Goal: Task Accomplishment & Management: Complete application form

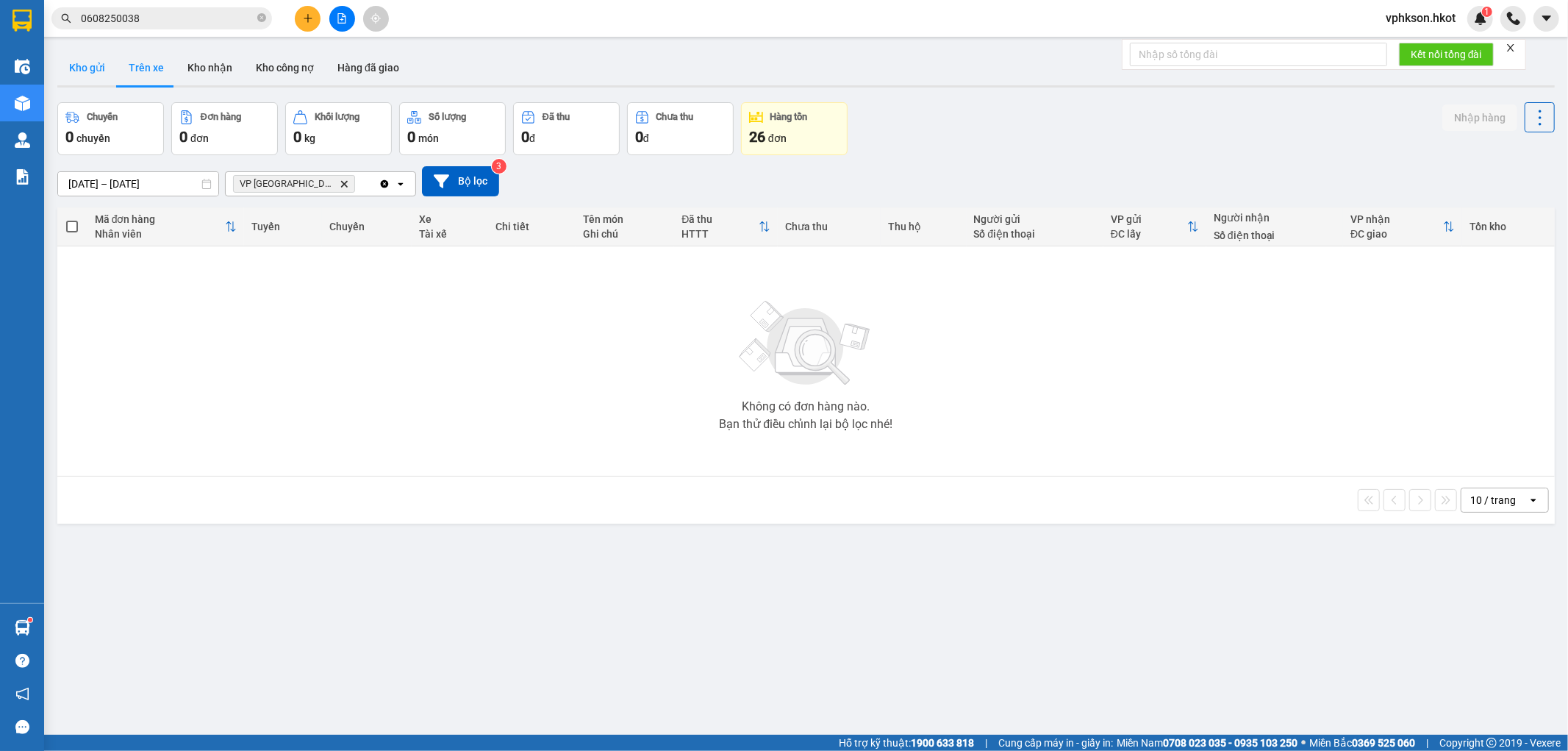
click at [101, 70] on button "Kho gửi" at bounding box center [87, 67] width 59 height 35
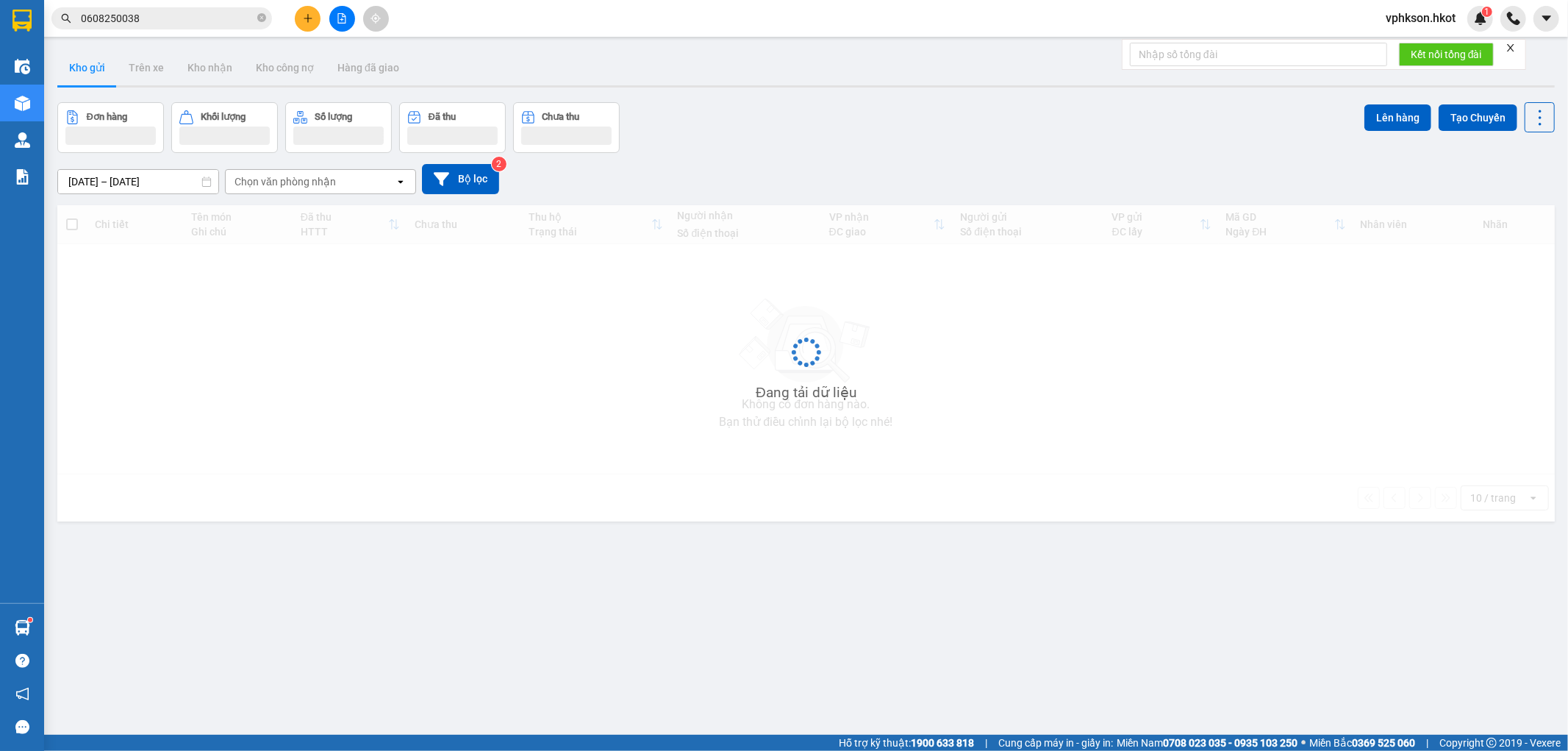
click at [303, 17] on icon "plus" at bounding box center [308, 18] width 10 height 10
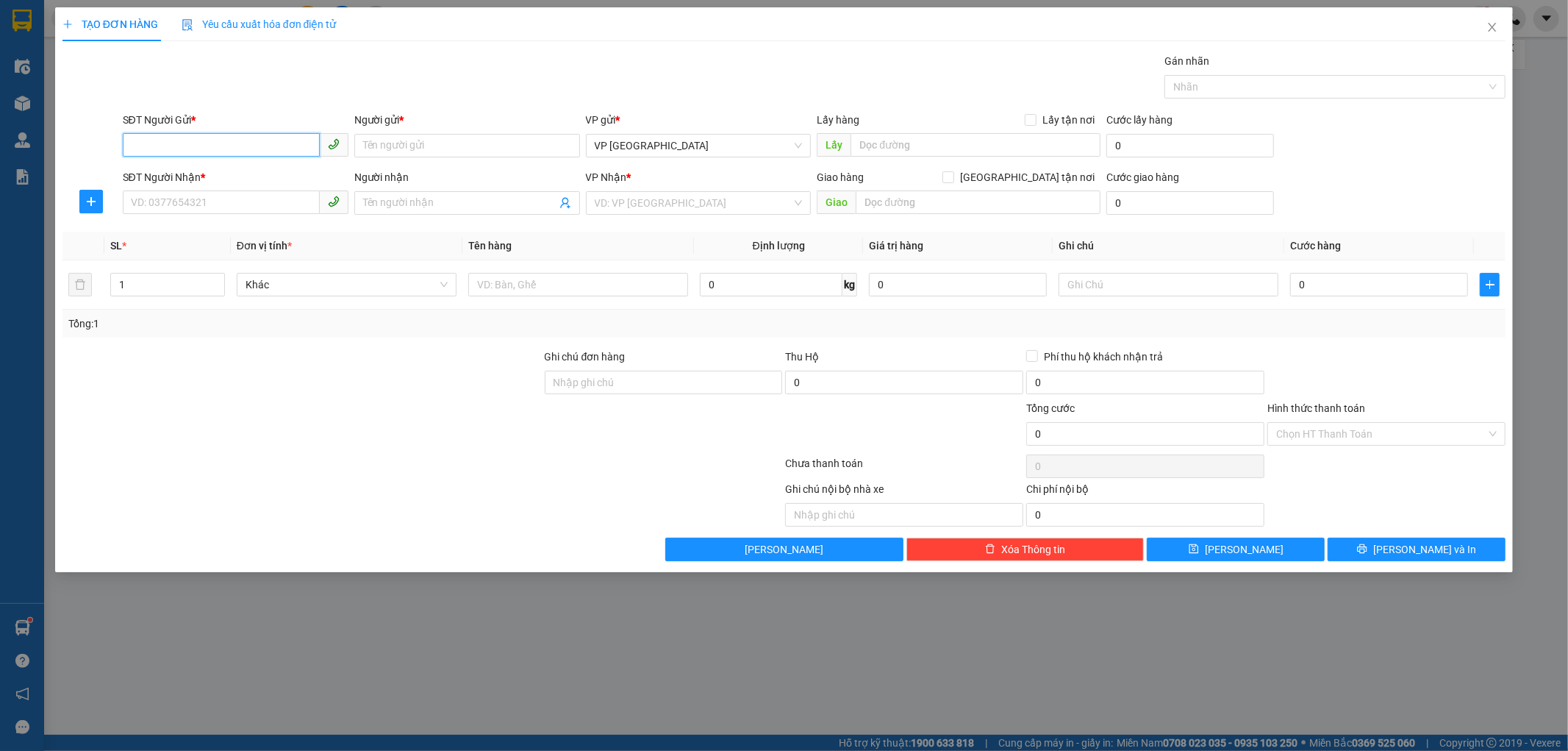
click at [179, 149] on input "SĐT Người Gửi *" at bounding box center [221, 144] width 197 height 23
type input "0336688285"
click at [418, 144] on input "Người gửi *" at bounding box center [467, 145] width 226 height 23
type input "hùng"
click at [147, 208] on input "SĐT Người Nhận *" at bounding box center [221, 202] width 197 height 23
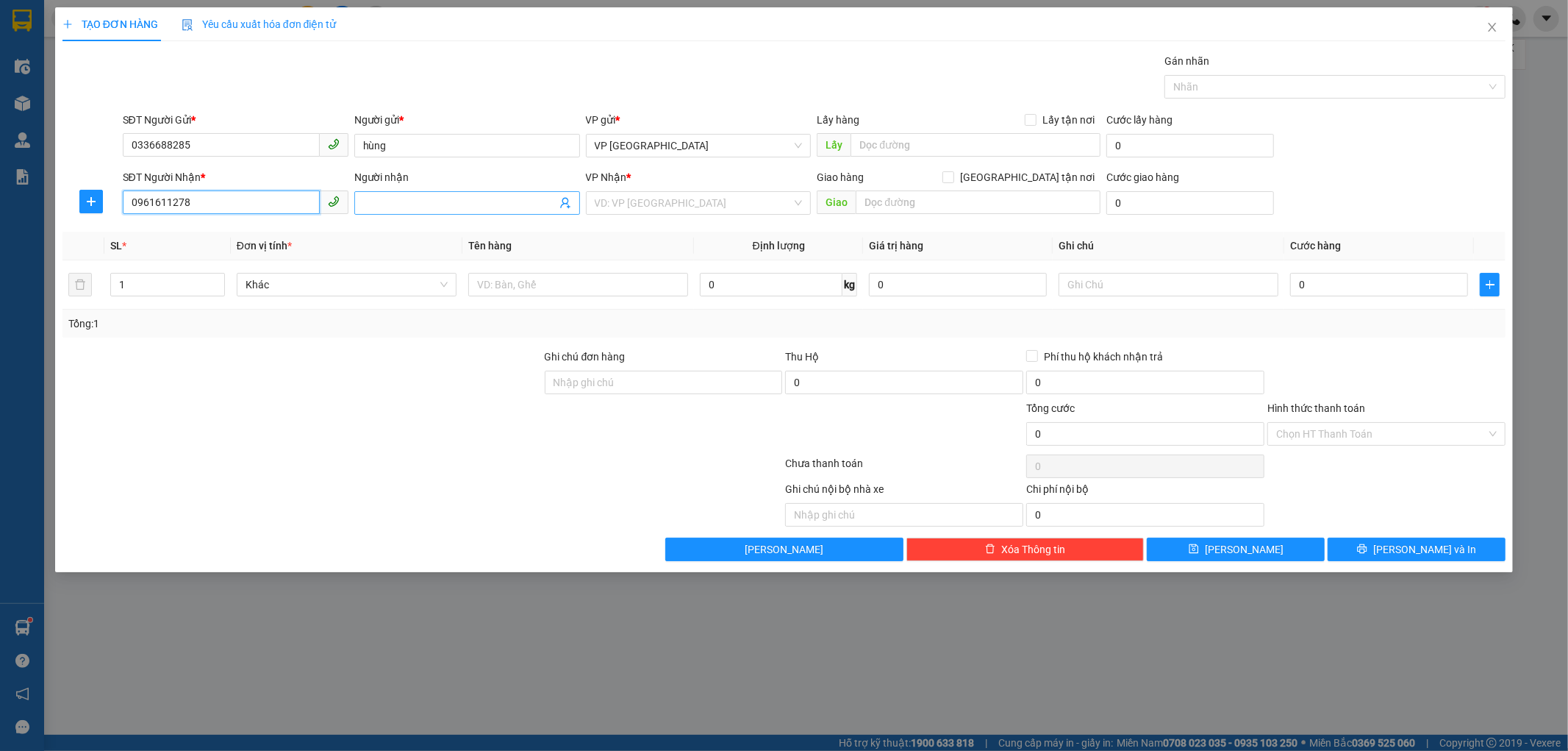
type input "0961611278"
click at [406, 200] on input "Người nhận" at bounding box center [460, 203] width 194 height 16
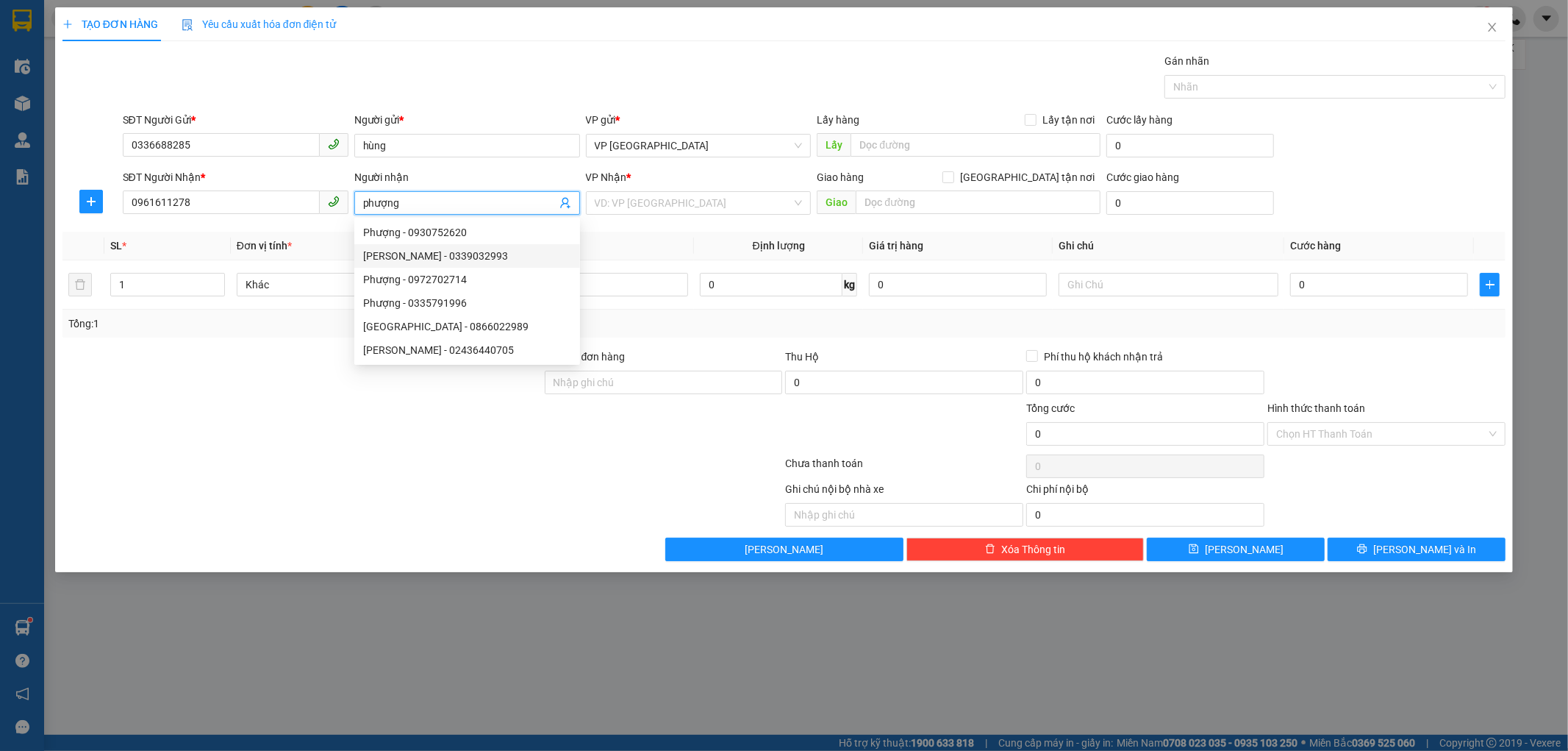
type input "phượng"
click at [389, 442] on div at bounding box center [302, 425] width 482 height 52
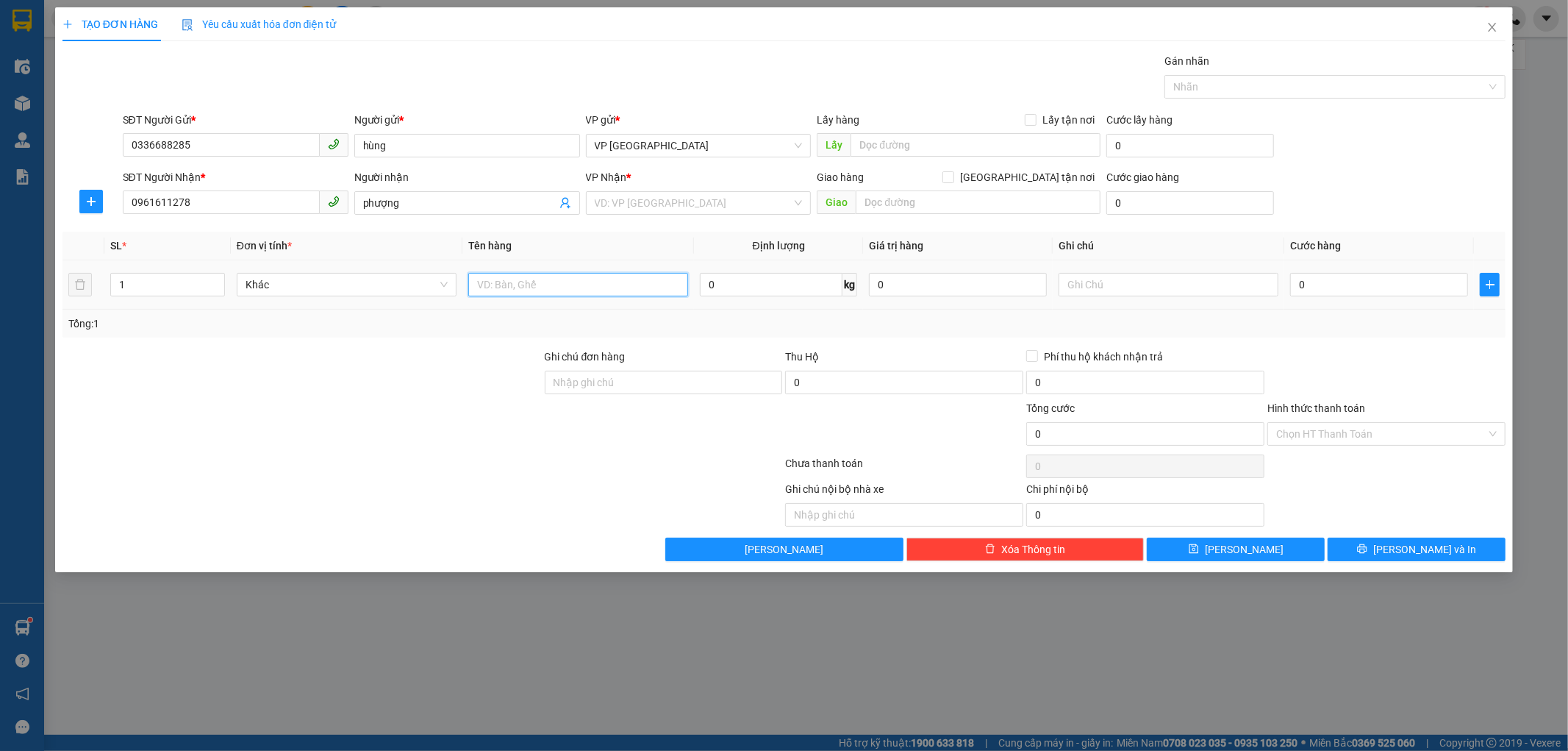
click at [592, 292] on input "text" at bounding box center [578, 284] width 220 height 23
type input "d"
type input "đồ gốm sứ ( dễ vỡ)"
click at [1339, 275] on input "0" at bounding box center [1379, 284] width 178 height 23
type input "8"
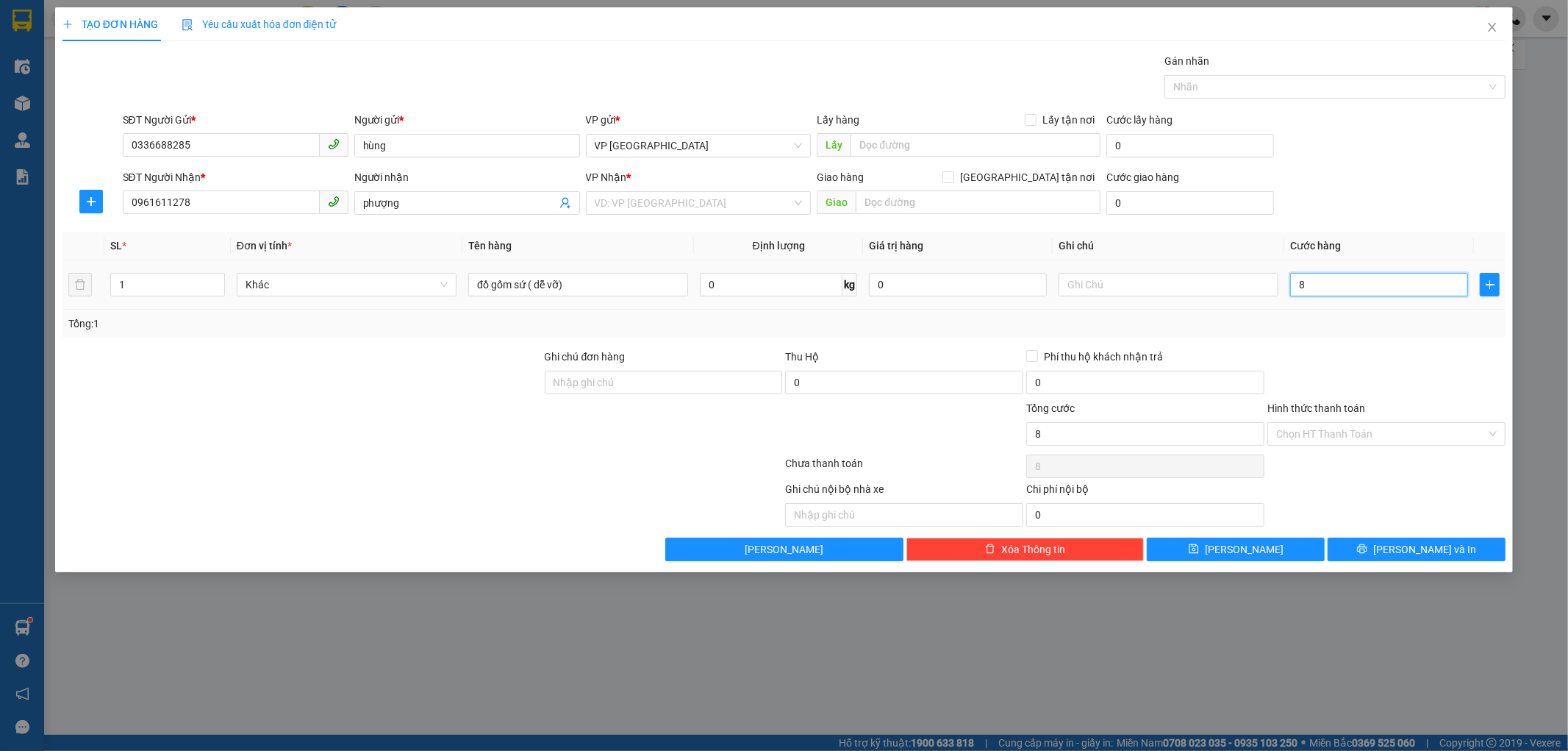
type input "8"
type input "80"
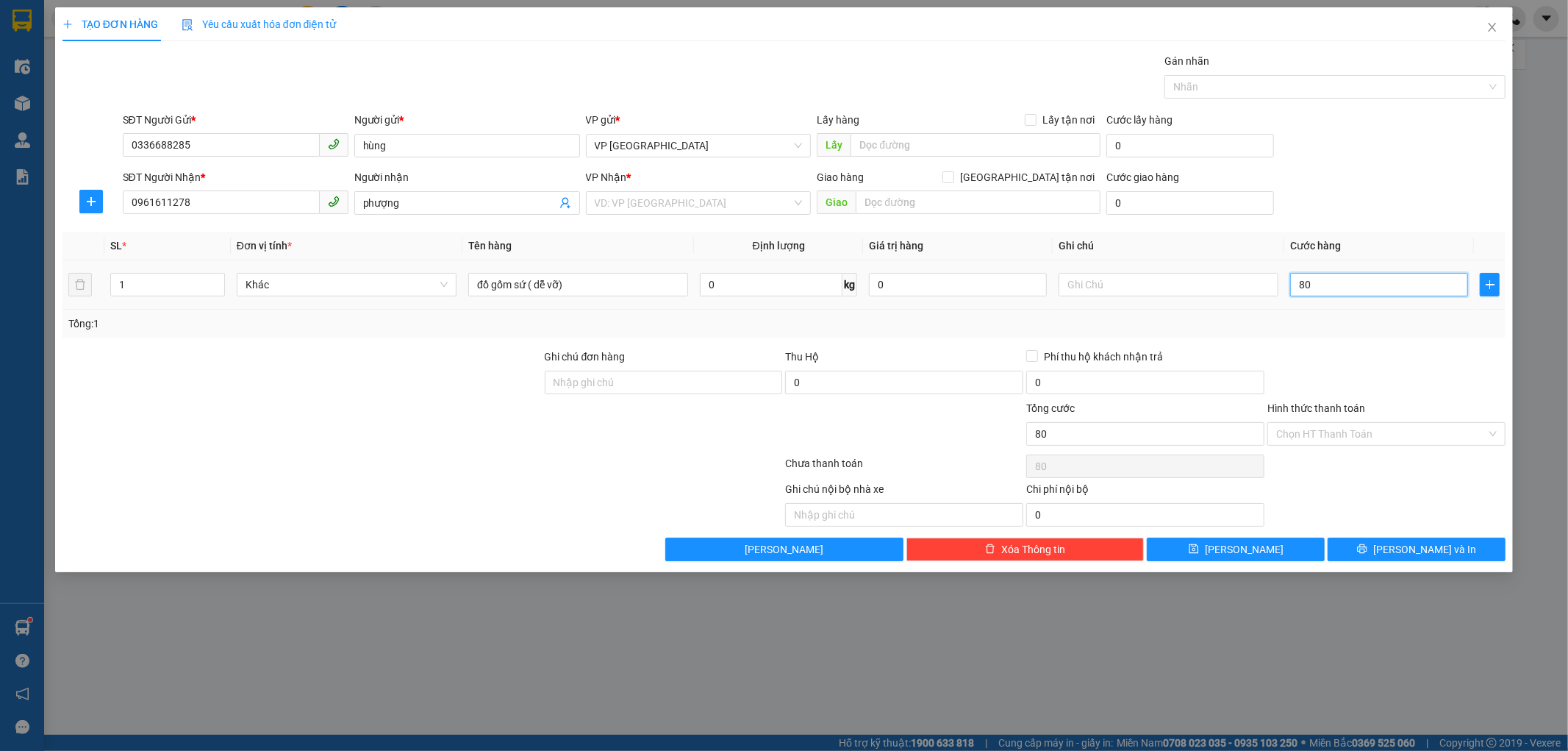
type input "800"
type input "8.000"
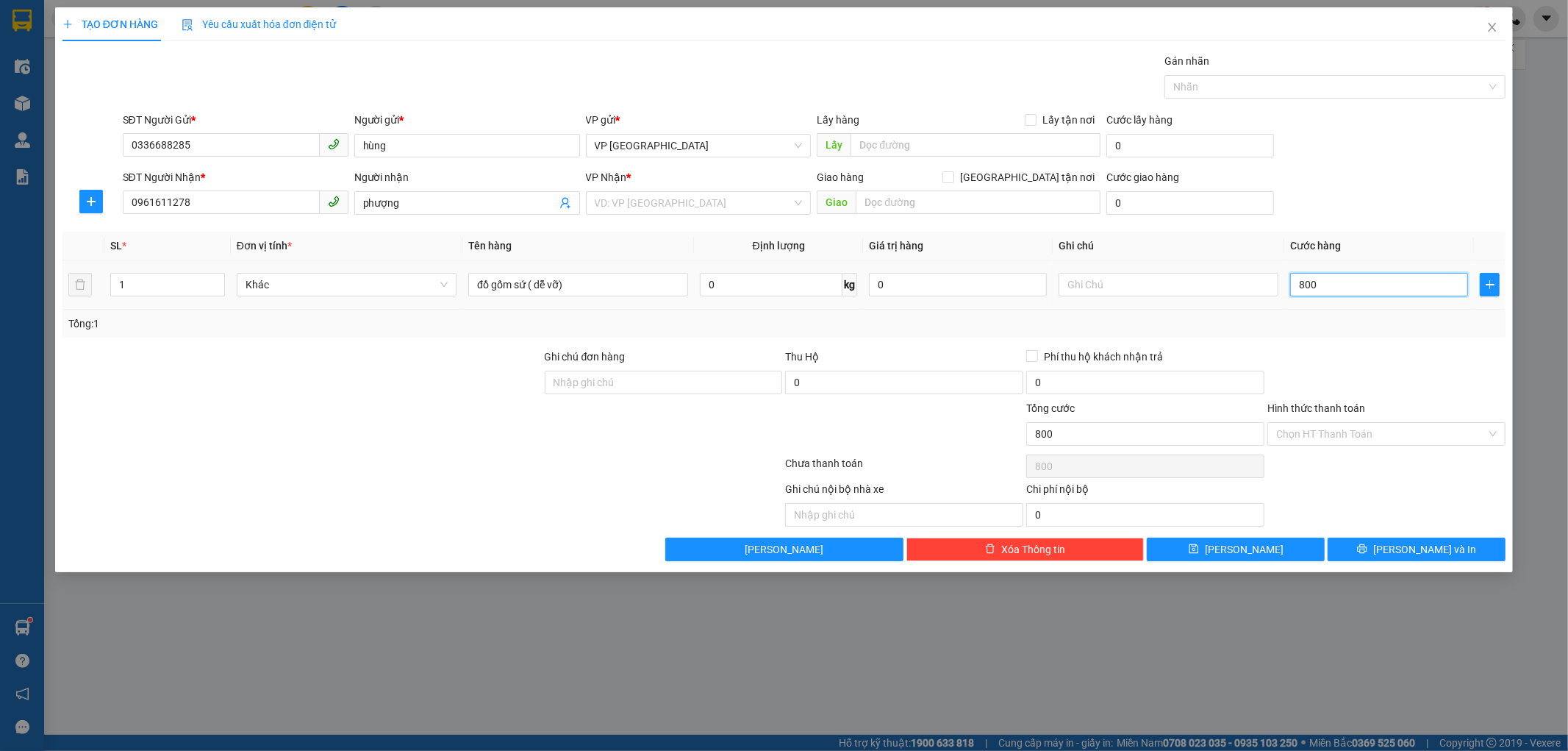
type input "8.000"
type input "80.000"
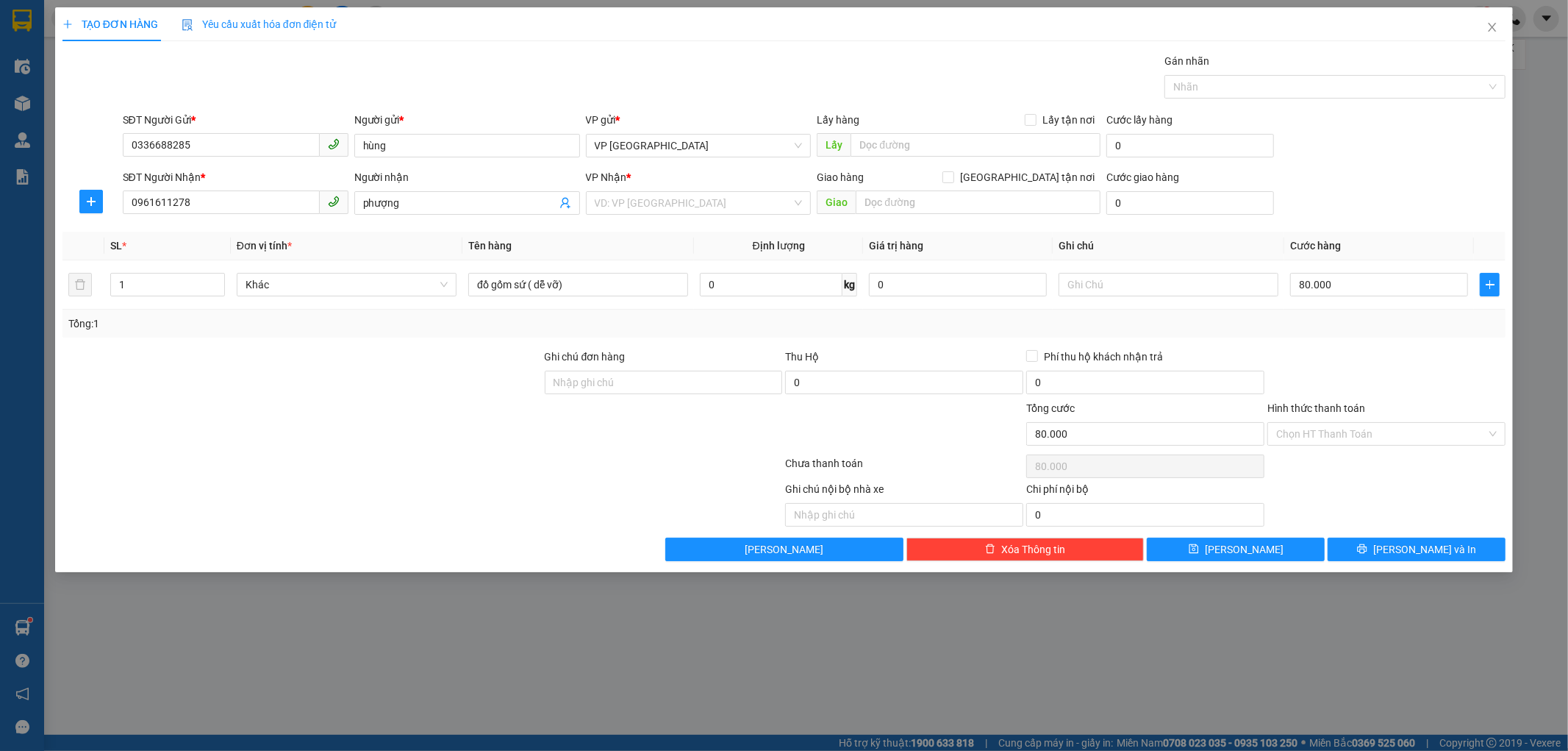
click at [1288, 368] on div at bounding box center [1386, 374] width 241 height 52
click at [1398, 444] on input "Hình thức thanh toán" at bounding box center [1381, 434] width 210 height 22
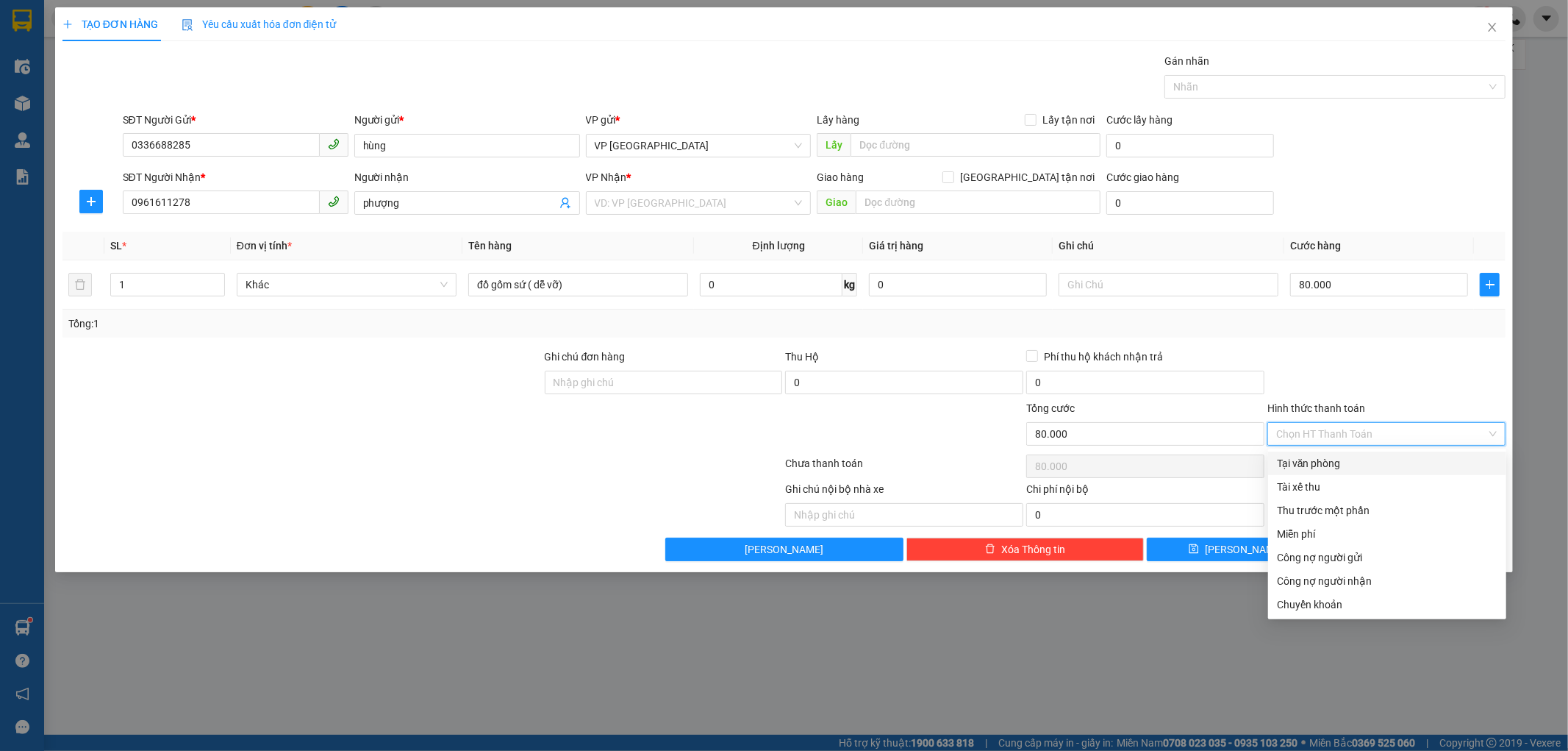
click at [1360, 462] on div "Tại văn phòng" at bounding box center [1387, 463] width 221 height 16
type input "0"
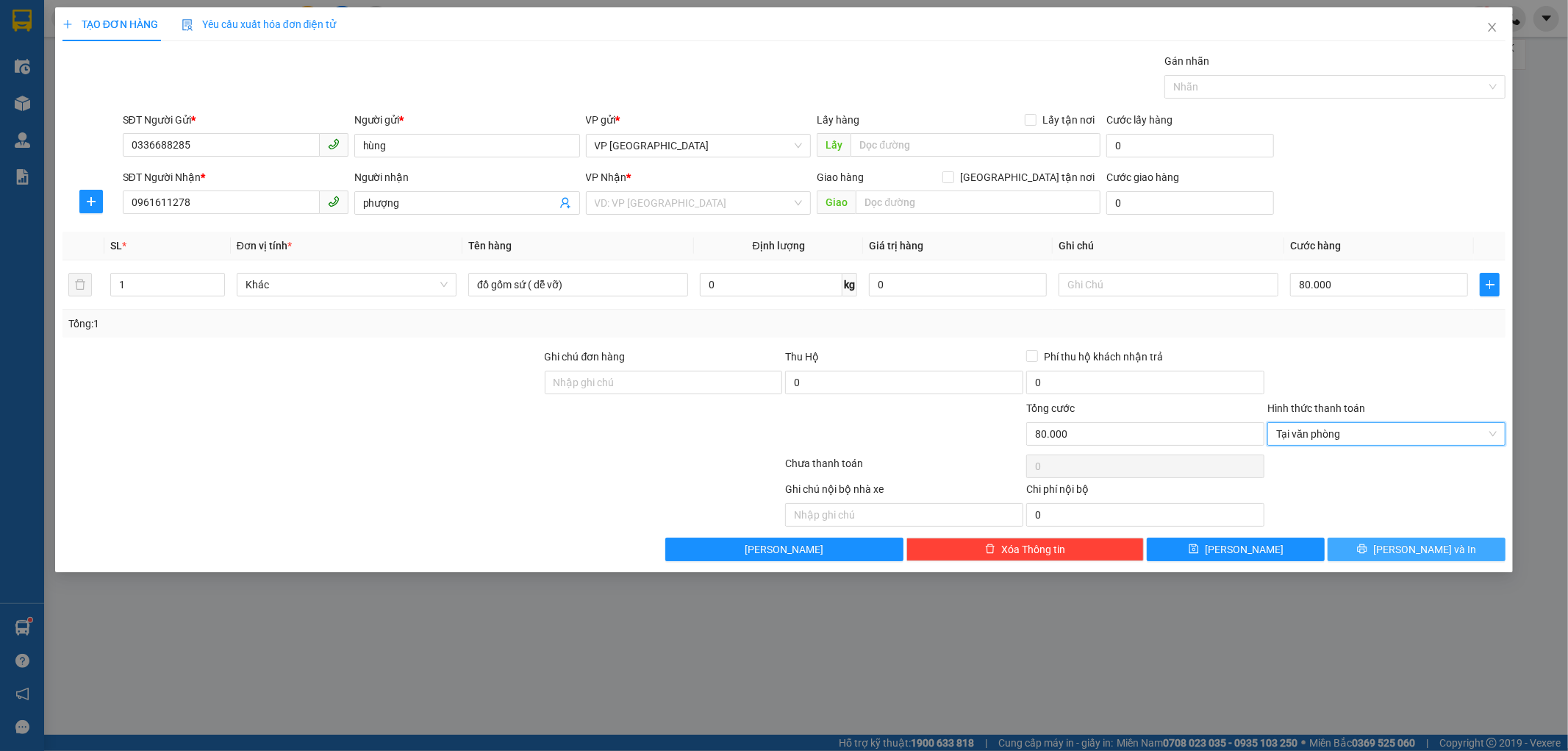
click at [1430, 545] on span "[PERSON_NAME] và In" at bounding box center [1424, 549] width 103 height 16
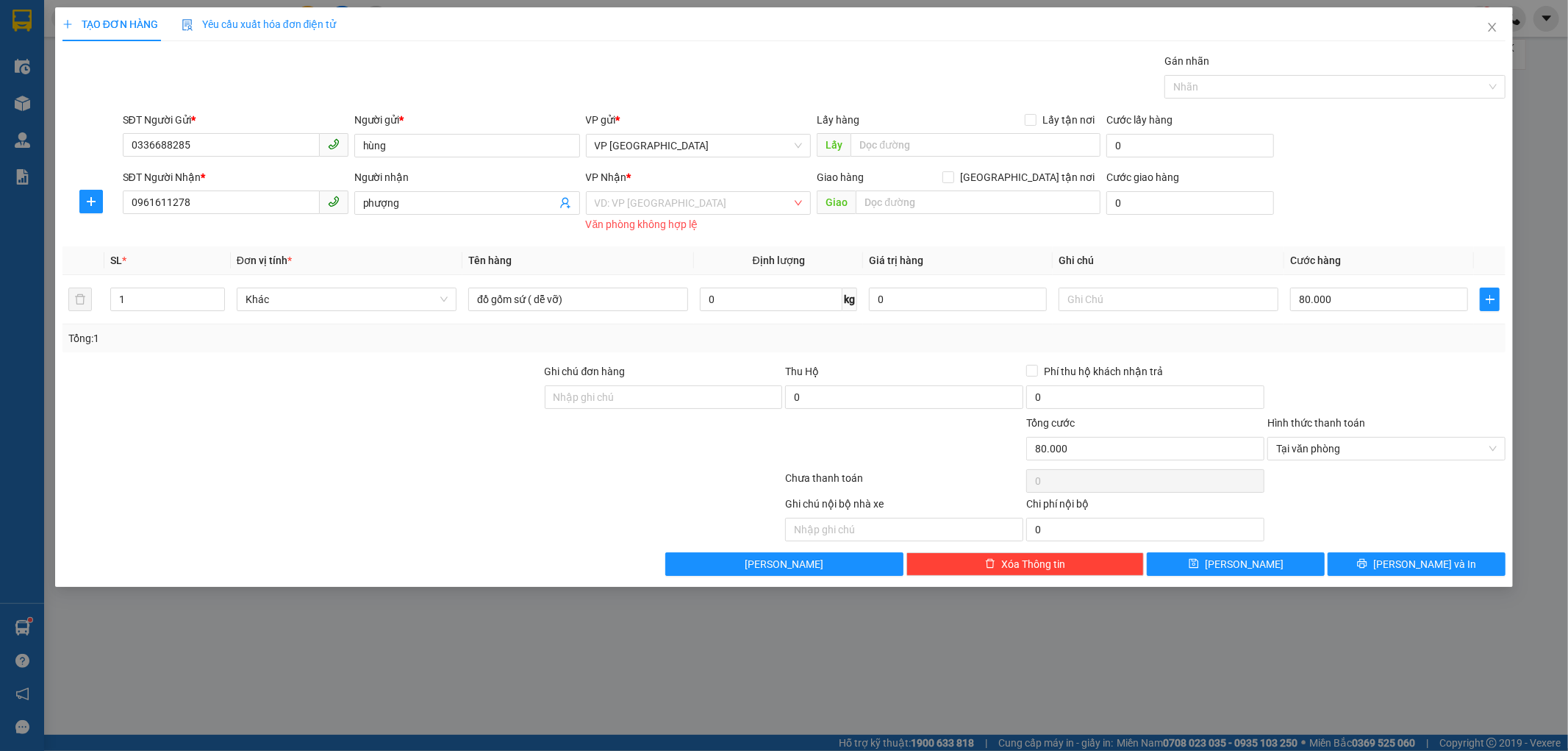
click at [682, 218] on div "Văn phòng không hợp lệ" at bounding box center [699, 225] width 226 height 17
click at [682, 208] on input "search" at bounding box center [693, 203] width 197 height 22
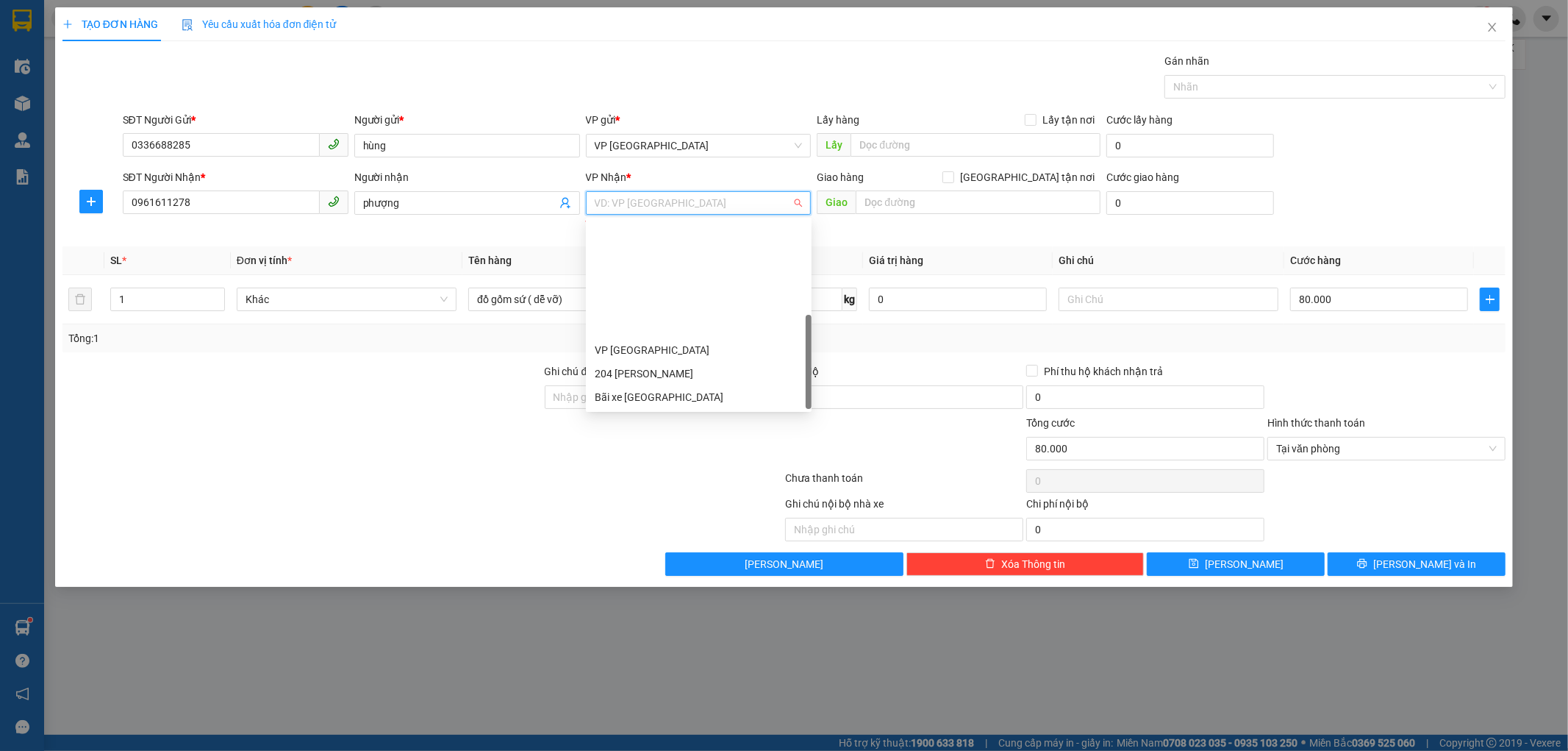
scroll to position [141, 0]
click at [662, 386] on div "70 [PERSON_NAME]" at bounding box center [699, 397] width 226 height 23
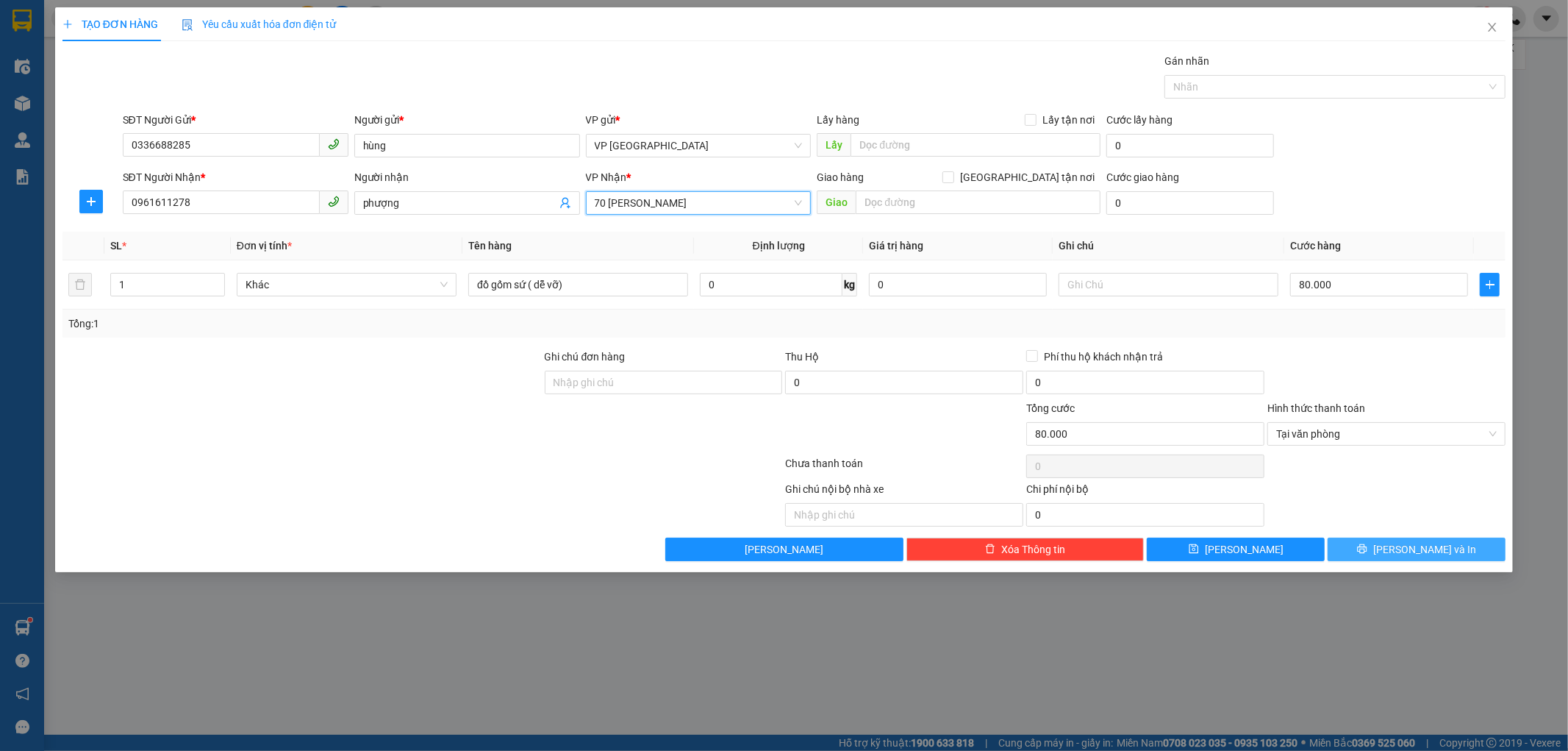
click at [1393, 559] on button "[PERSON_NAME] và In" at bounding box center [1417, 550] width 178 height 23
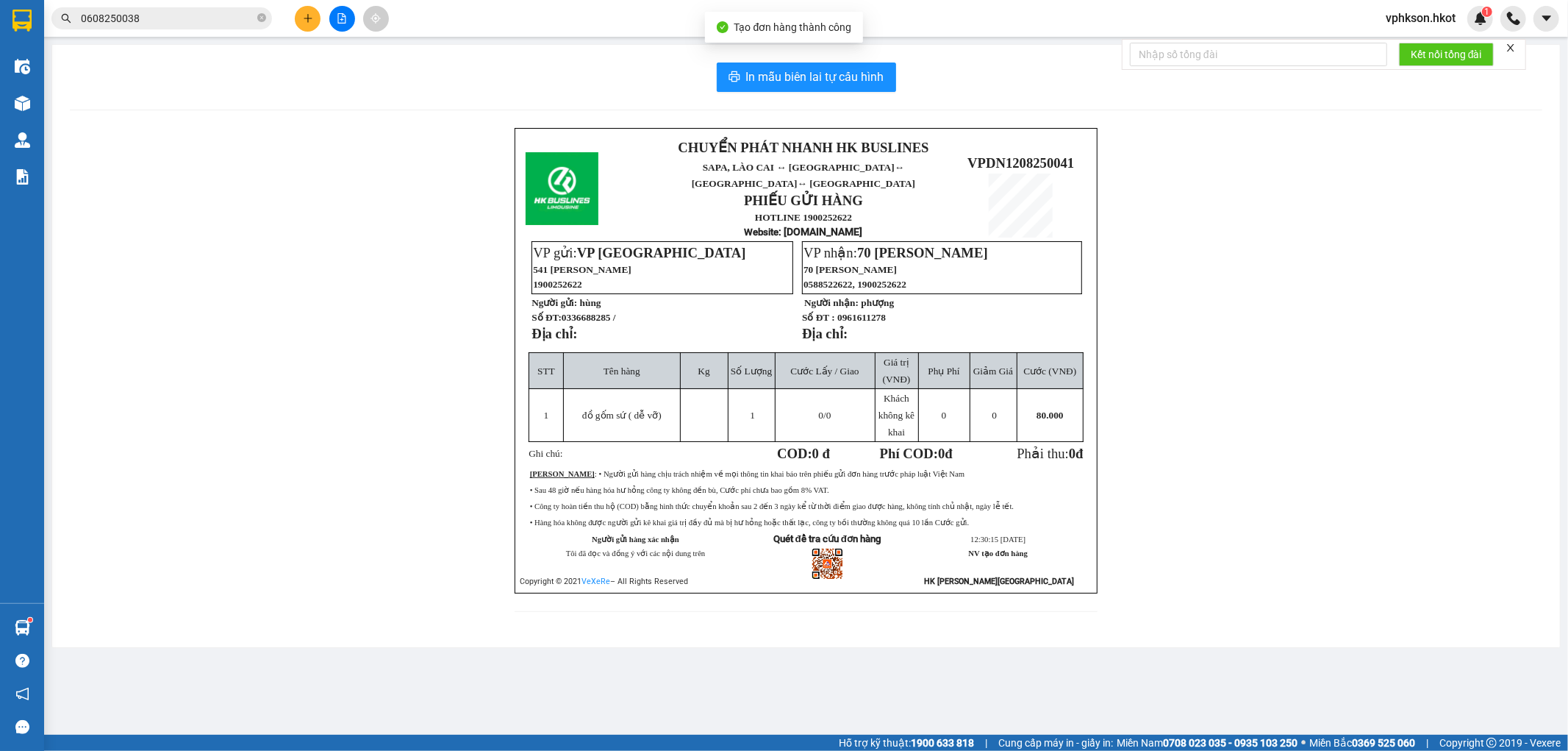
click at [94, 110] on div at bounding box center [805, 109] width 1473 height 1
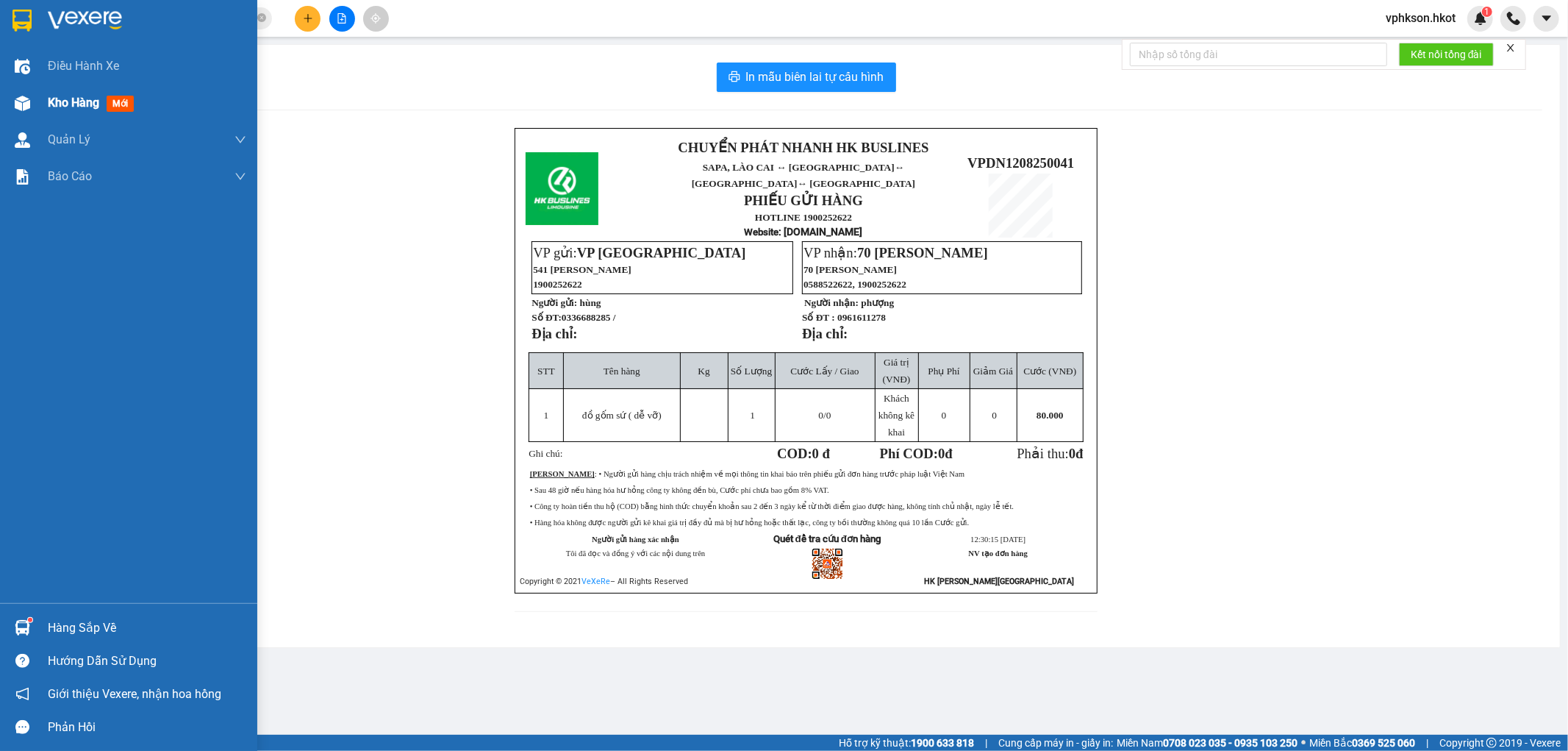
click at [74, 104] on span "Kho hàng" at bounding box center [73, 102] width 52 height 14
